Goal: Task Accomplishment & Management: Use online tool/utility

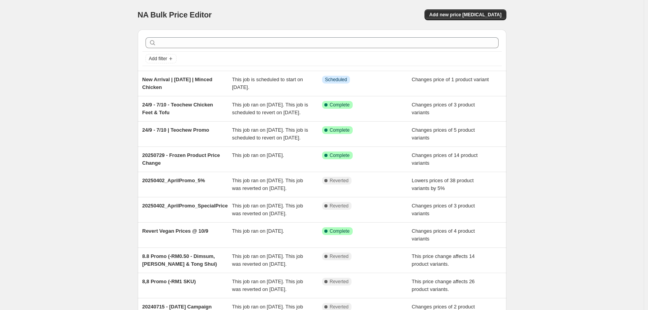
click at [93, 117] on div "NA Bulk Price Editor. This page is ready NA Bulk Price Editor Add new price [ME…" at bounding box center [322, 200] width 644 height 400
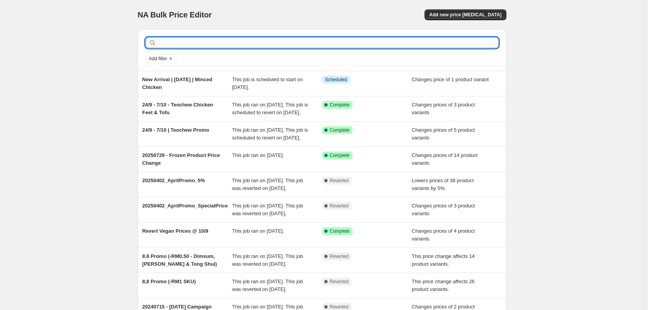
click at [185, 44] on input "text" at bounding box center [328, 42] width 341 height 11
click at [518, 99] on div "NA Bulk Price Editor. This page is ready NA Bulk Price Editor Add new price [ME…" at bounding box center [322, 200] width 644 height 400
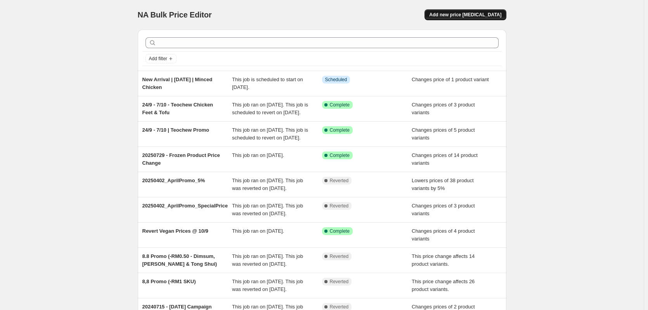
click at [453, 13] on span "Add new price [MEDICAL_DATA]" at bounding box center [465, 15] width 72 height 6
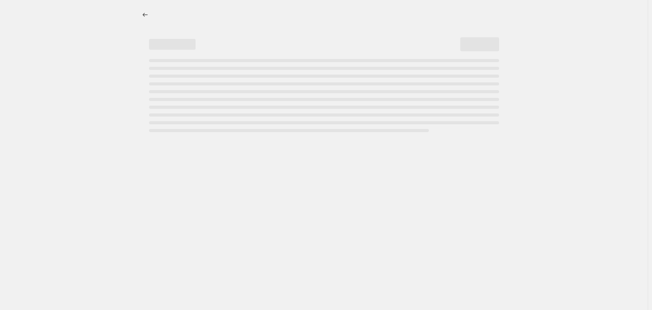
select select "percentage"
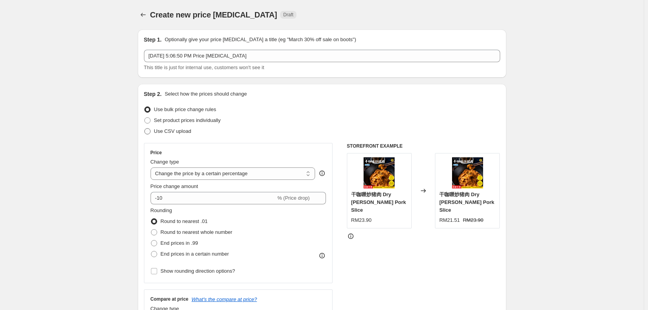
click at [178, 134] on span "Use CSV upload" at bounding box center [172, 131] width 37 height 8
click at [145, 128] on input "Use CSV upload" at bounding box center [144, 128] width 0 height 0
radio input "true"
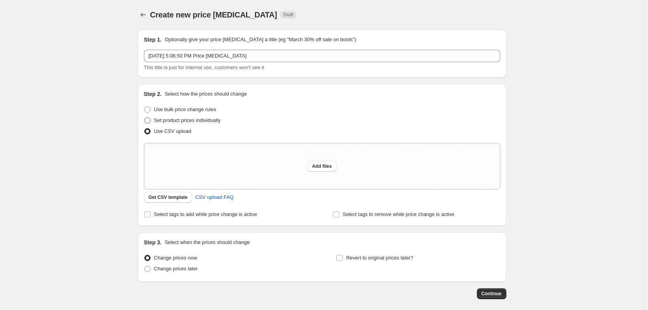
click at [181, 122] on span "Set product prices individually" at bounding box center [187, 120] width 67 height 6
click at [145, 118] on input "Set product prices individually" at bounding box center [144, 117] width 0 height 0
radio input "true"
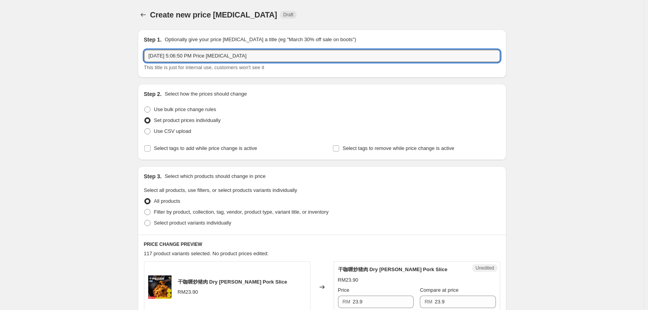
drag, startPoint x: 252, startPoint y: 59, endPoint x: 76, endPoint y: 52, distance: 175.5
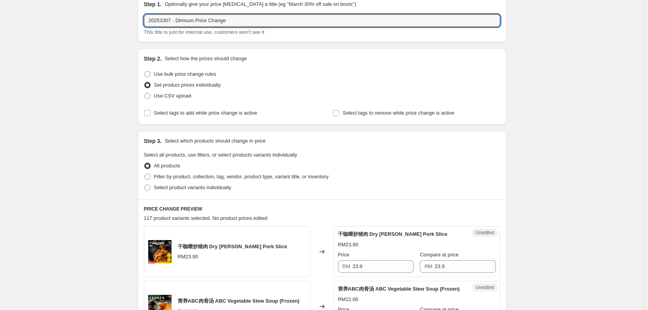
scroll to position [39, 0]
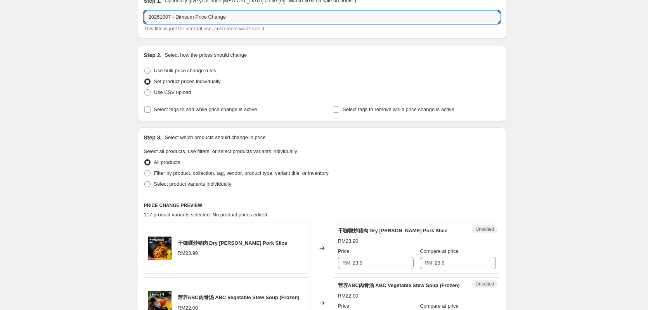
type input "20251007 - Dimsum Price Change"
click at [187, 186] on span "Select product variants individually" at bounding box center [192, 184] width 77 height 6
click at [145, 181] on input "Select product variants individually" at bounding box center [144, 181] width 0 height 0
radio input "true"
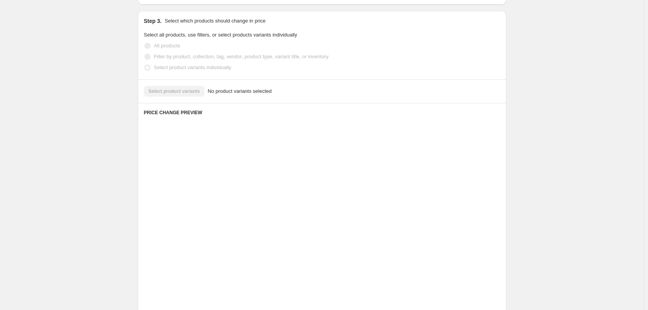
scroll to position [98, 0]
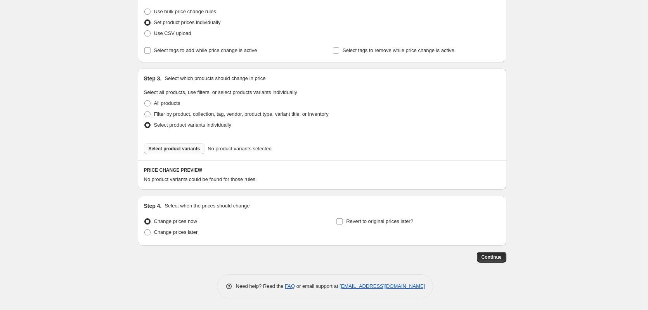
click at [182, 148] on span "Select product variants" at bounding box center [175, 148] width 52 height 6
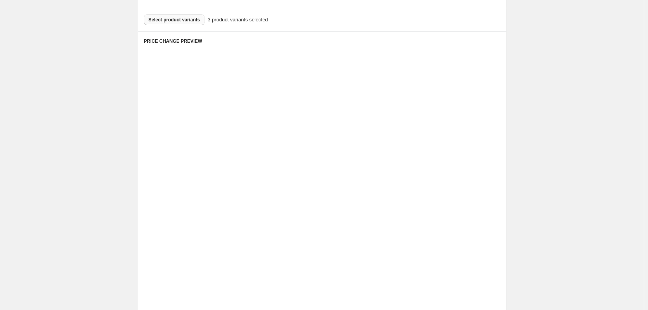
scroll to position [253, 0]
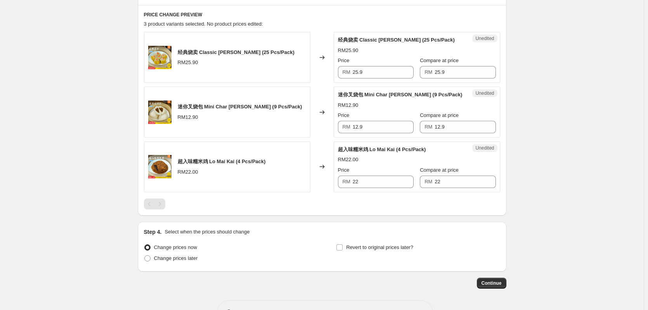
click at [560, 166] on div "Create new price [MEDICAL_DATA]. This page is ready Create new price [MEDICAL_D…" at bounding box center [322, 41] width 644 height 588
click at [452, 68] on input "25.9" at bounding box center [464, 72] width 61 height 12
type input "31"
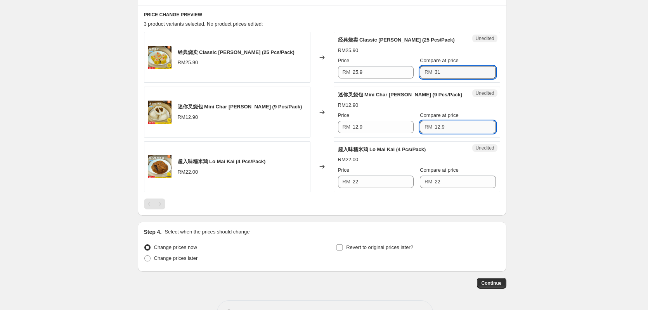
click at [460, 126] on input "12.9" at bounding box center [464, 127] width 61 height 12
type input "15"
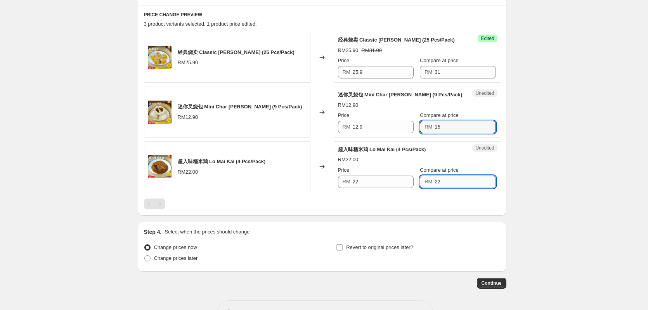
click at [463, 183] on input "22" at bounding box center [464, 181] width 61 height 12
click at [570, 196] on div "Create new price [MEDICAL_DATA]. This page is ready Create new price [MEDICAL_D…" at bounding box center [322, 41] width 644 height 588
drag, startPoint x: 452, startPoint y: 184, endPoint x: 405, endPoint y: 181, distance: 46.3
click at [409, 179] on div "Price RM 22 Compare at price RM 22" at bounding box center [417, 177] width 158 height 22
type input "26"
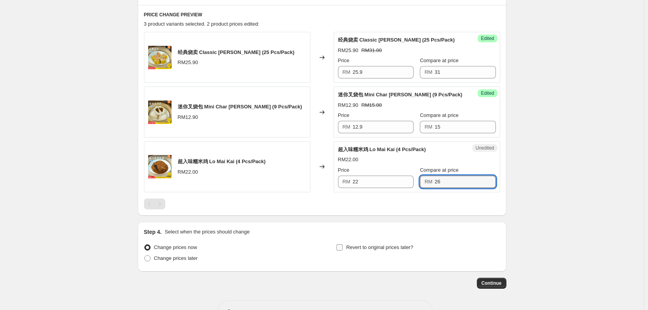
click at [342, 248] on input "Revert to original prices later?" at bounding box center [339, 247] width 6 height 6
checkbox input "true"
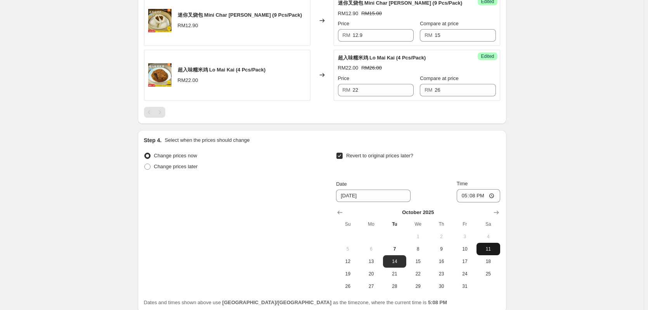
scroll to position [369, 0]
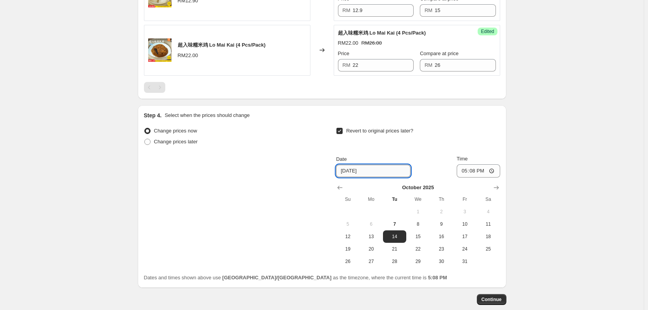
click at [381, 169] on input "[DATE]" at bounding box center [373, 170] width 74 height 12
click at [417, 249] on span "22" at bounding box center [417, 249] width 17 height 6
type input "[DATE]"
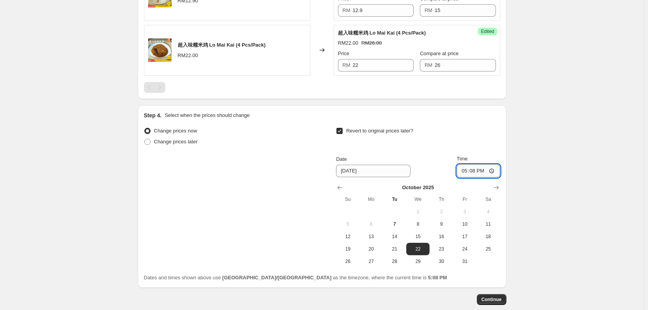
click at [467, 167] on input "17:08" at bounding box center [478, 170] width 43 height 13
click at [491, 171] on input "17:08" at bounding box center [478, 170] width 43 height 13
type input "00:00"
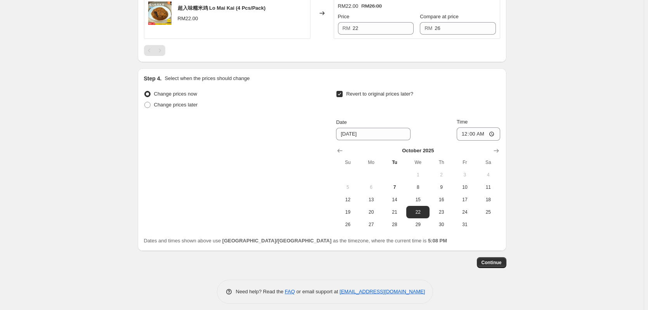
scroll to position [408, 0]
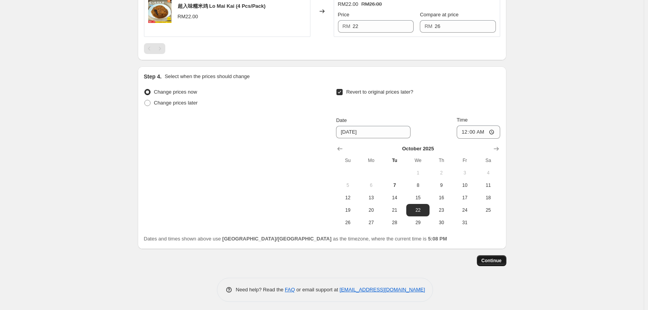
click at [490, 259] on span "Continue" at bounding box center [491, 260] width 20 height 6
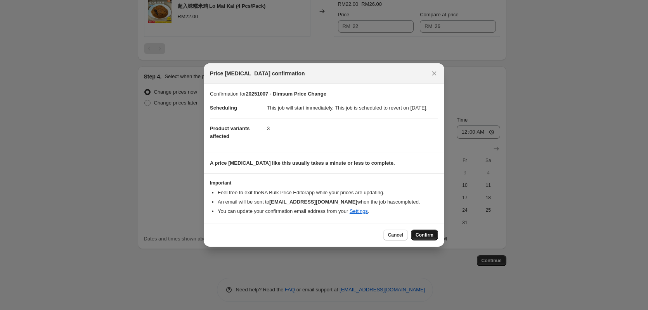
click at [428, 238] on span "Confirm" at bounding box center [424, 235] width 18 height 6
